Goal: Find specific page/section: Find specific page/section

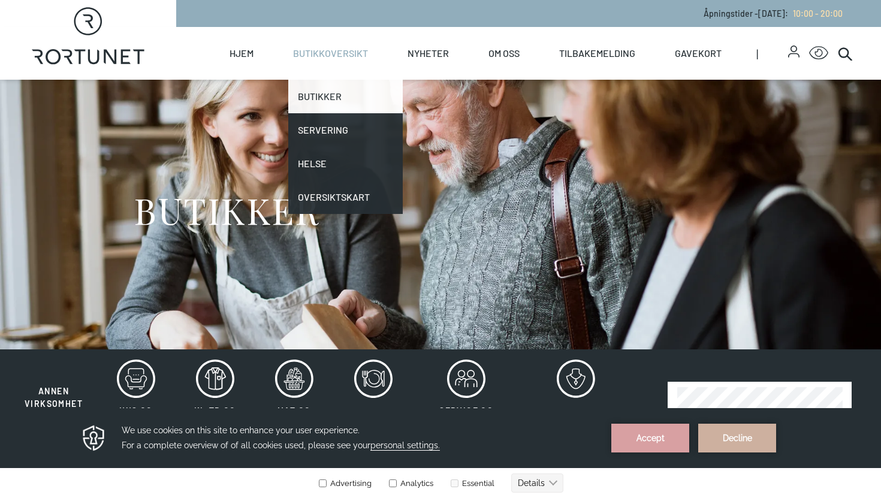
click at [341, 105] on link "Butikker" at bounding box center [345, 97] width 114 height 34
click at [330, 94] on link "Butikker" at bounding box center [345, 97] width 114 height 34
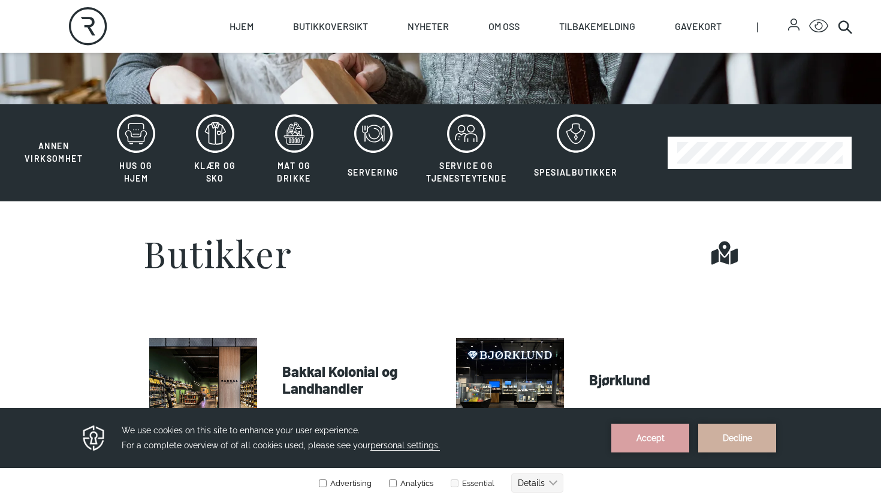
scroll to position [248, 0]
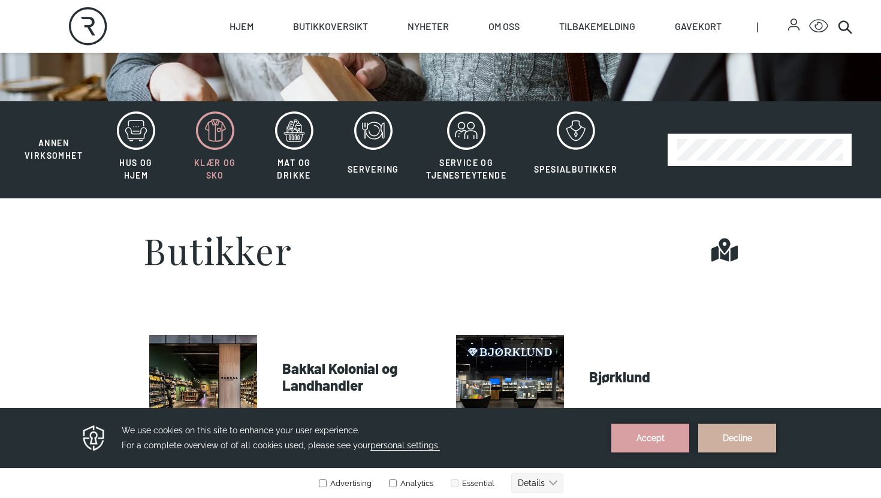
click at [227, 152] on button "Klær og sko" at bounding box center [215, 150] width 77 height 78
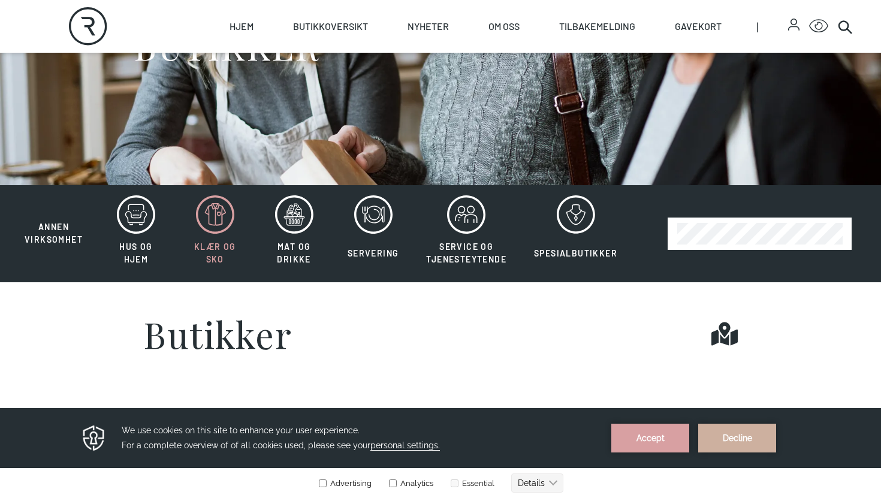
scroll to position [158, 0]
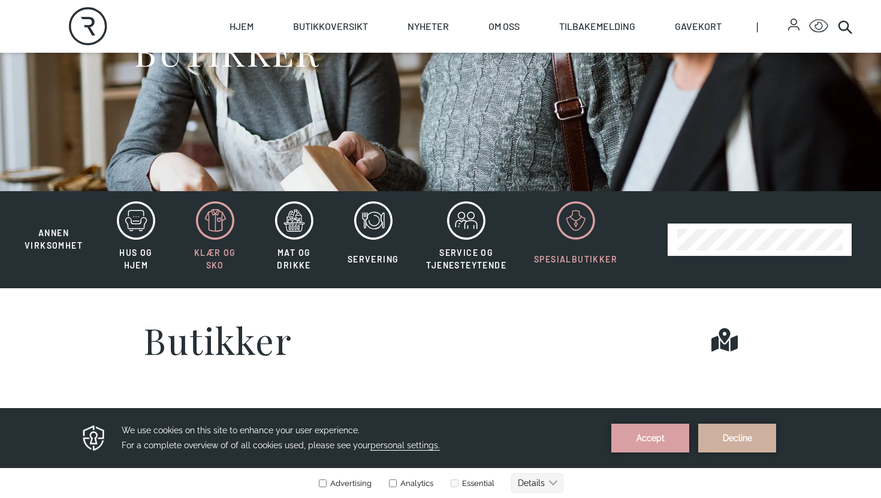
click at [564, 224] on icon at bounding box center [576, 220] width 38 height 38
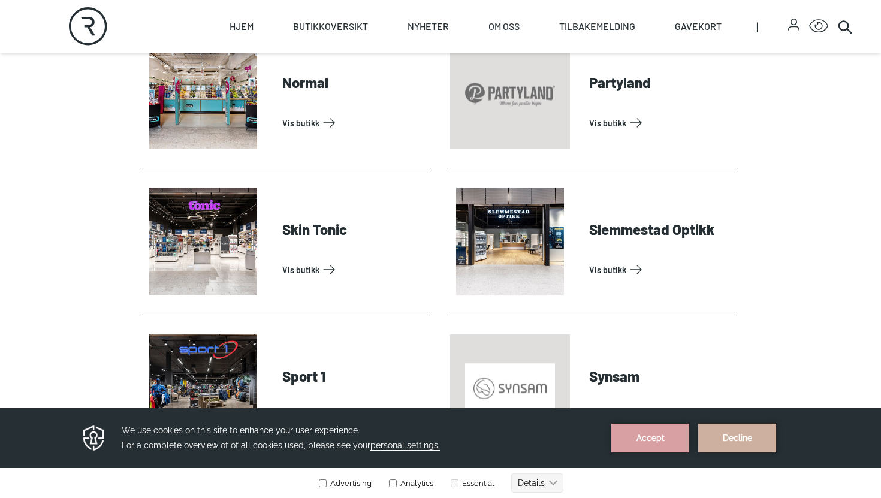
scroll to position [837, 0]
